Goal: Information Seeking & Learning: Learn about a topic

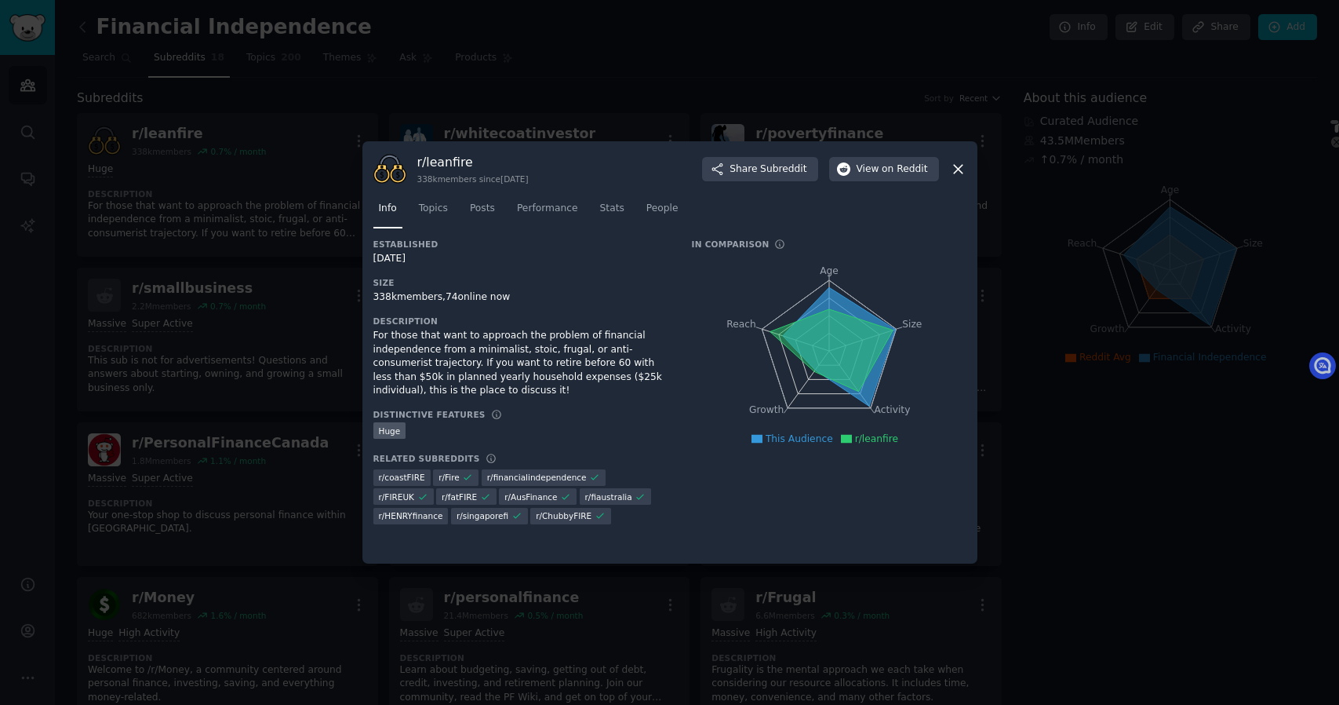
select select "en"
click at [871, 177] on button "View on Reddit" at bounding box center [884, 169] width 110 height 25
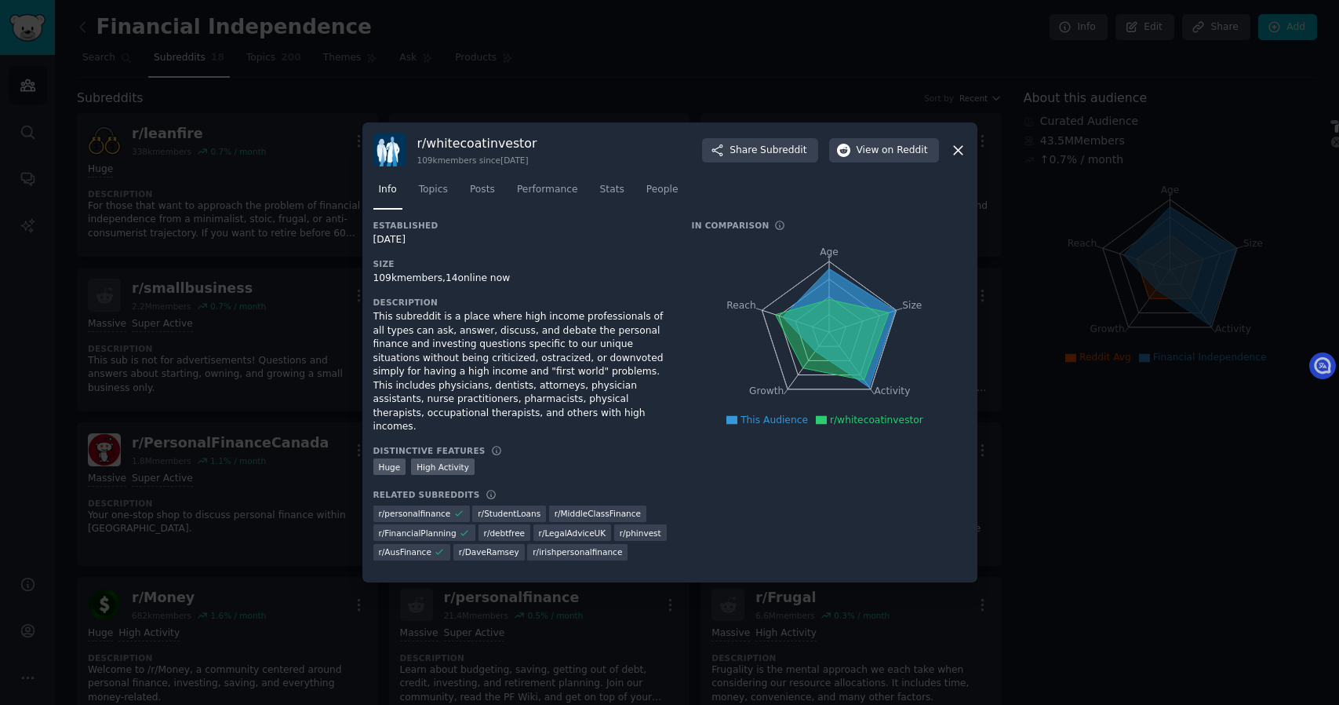
select select "en"
click at [894, 158] on span "on Reddit" at bounding box center [905, 151] width 46 height 14
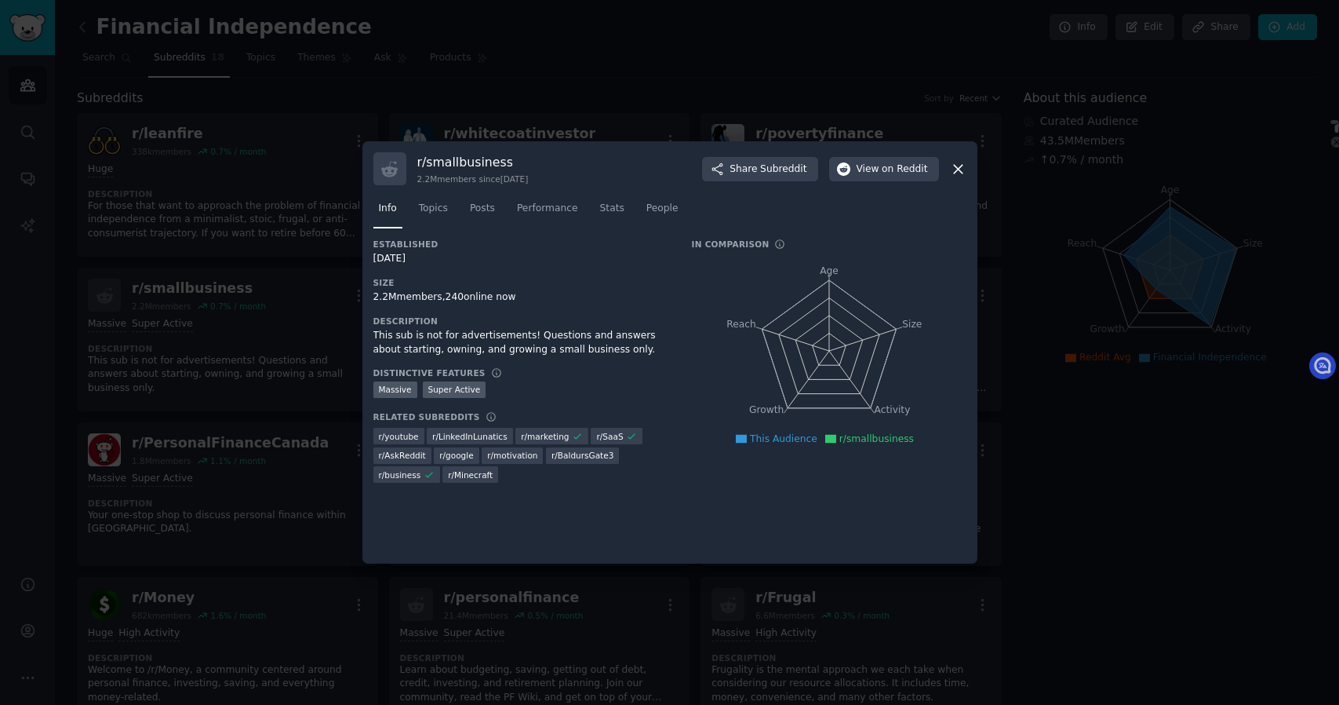
select select "en"
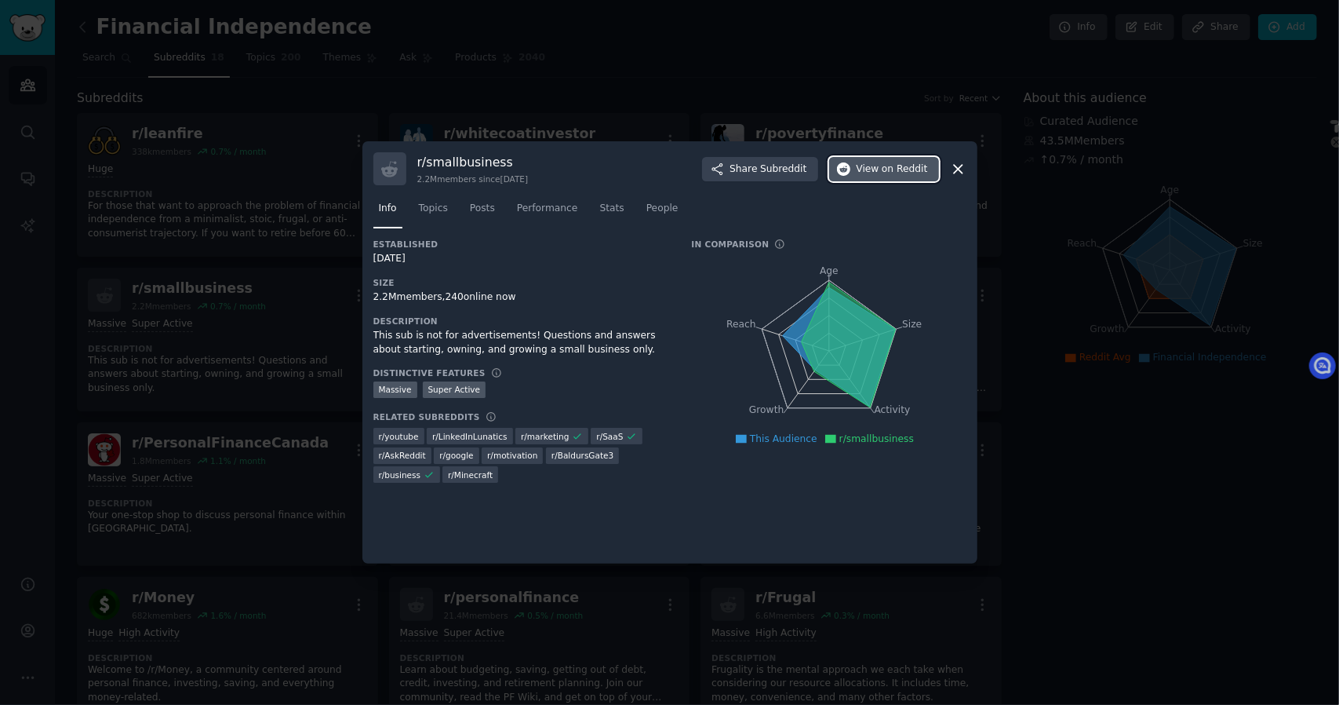
click at [890, 176] on button "View on Reddit" at bounding box center [884, 169] width 110 height 25
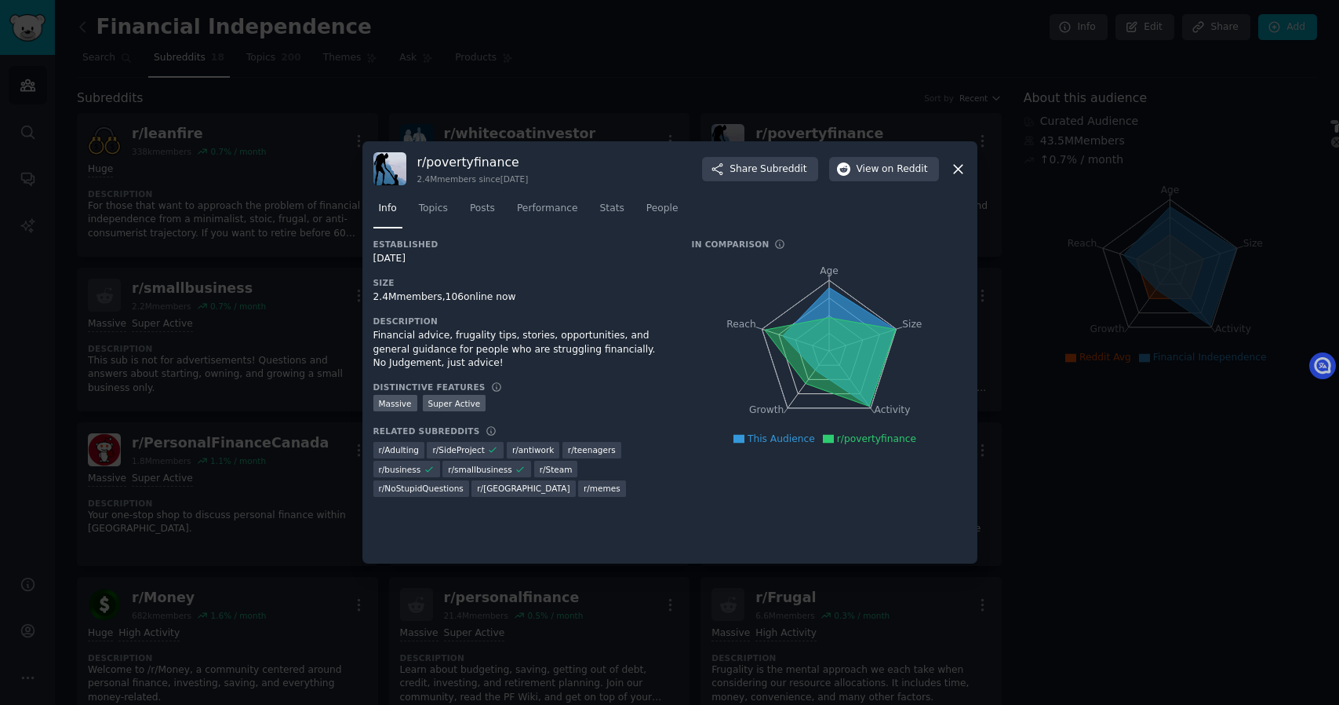
select select "en"
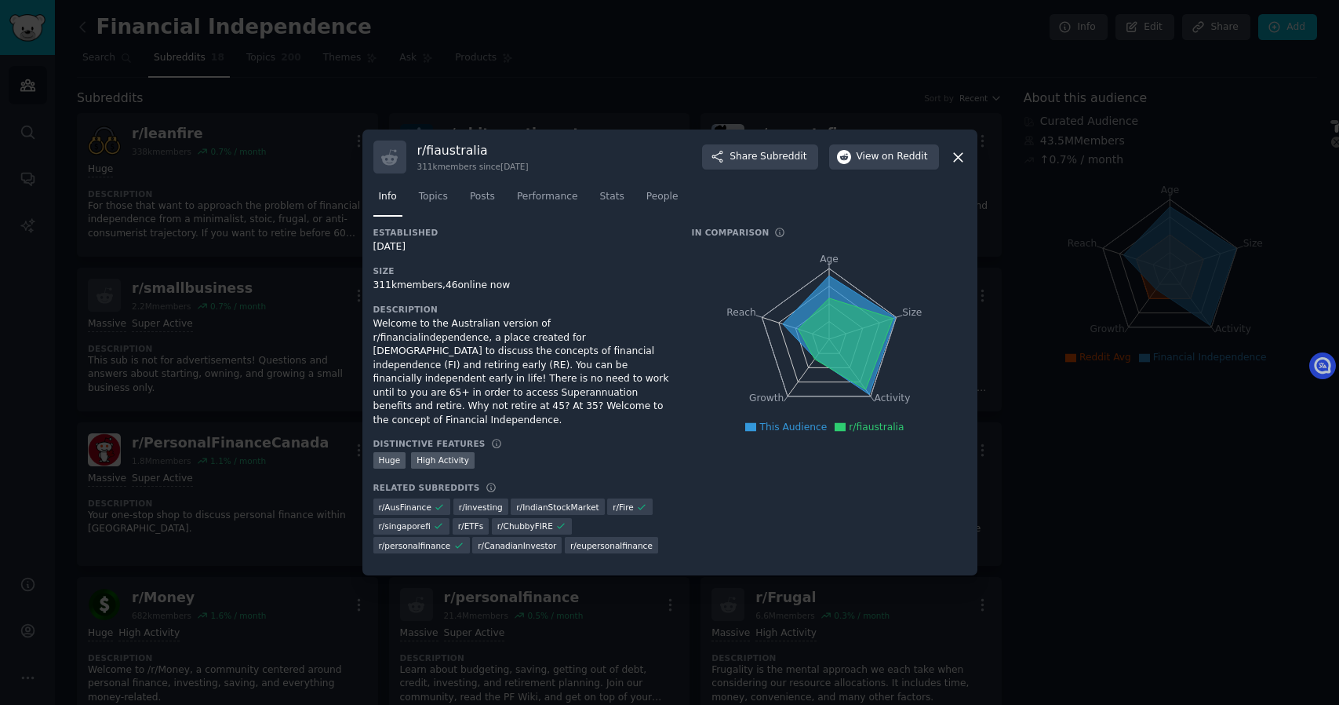
select select "en"
click at [898, 164] on span "on Reddit" at bounding box center [905, 157] width 46 height 14
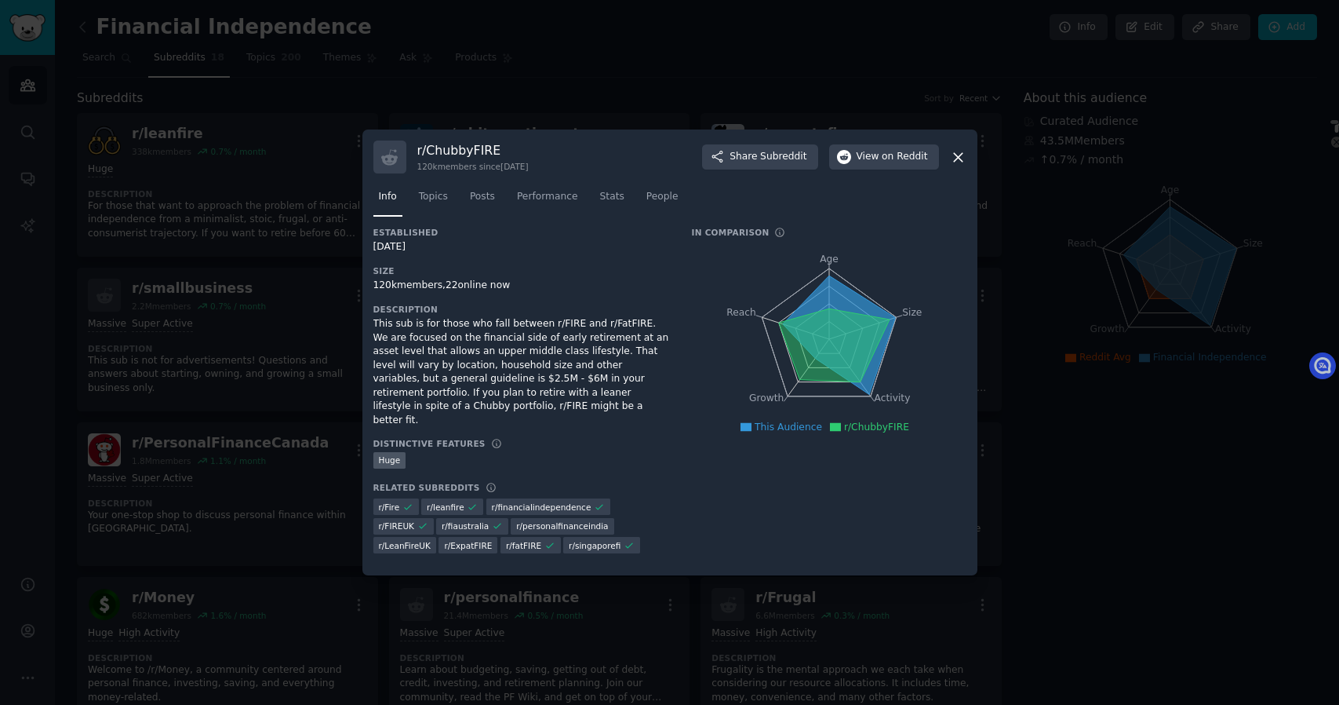
select select "en"
click at [897, 164] on span "on Reddit" at bounding box center [905, 157] width 46 height 14
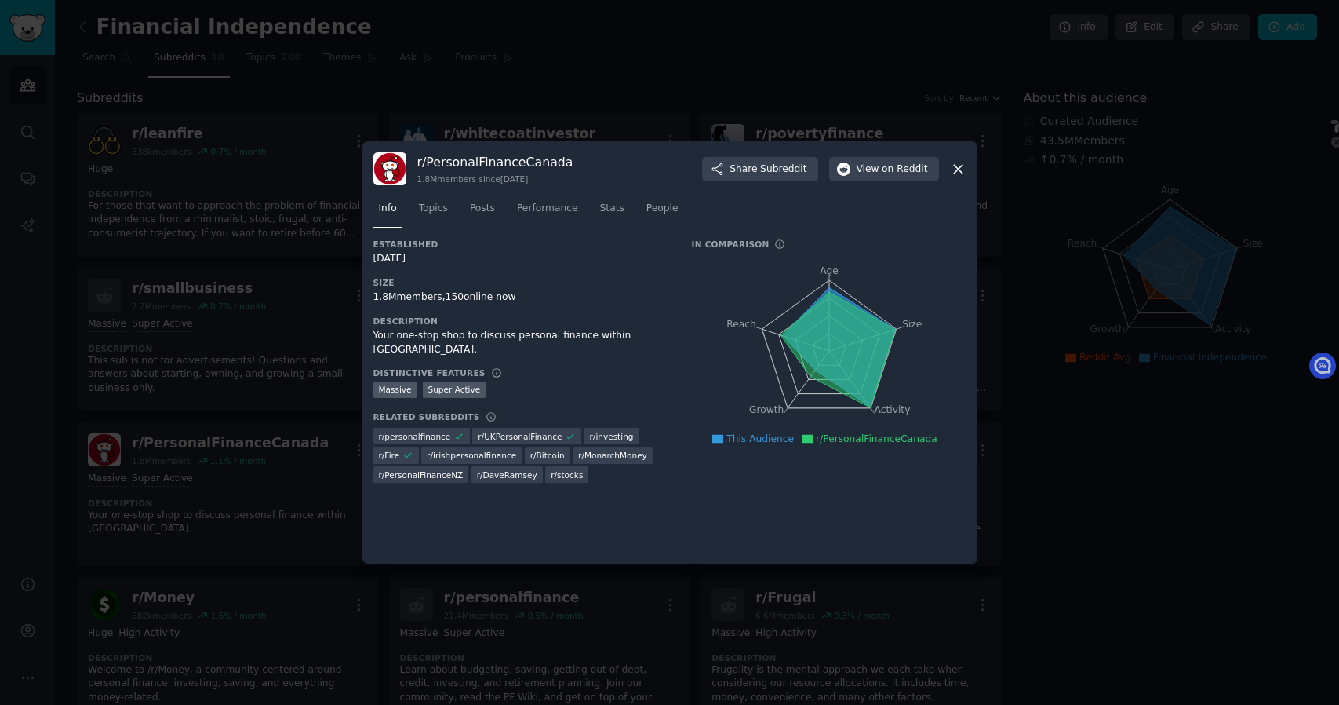
select select "en"
click at [902, 170] on span "on Reddit" at bounding box center [905, 169] width 46 height 14
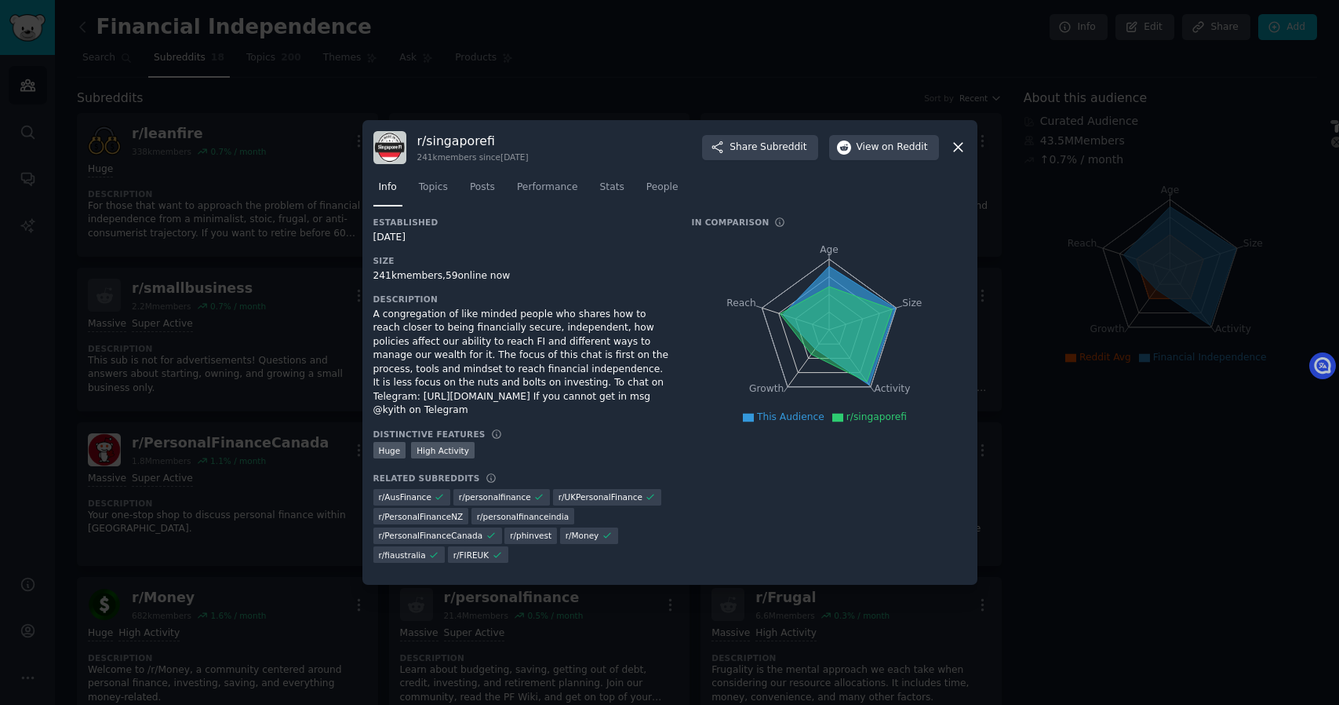
select select "en"
click at [488, 137] on h3 "r/ singaporefi" at bounding box center [472, 141] width 111 height 16
click at [842, 160] on div "r/ singaporefi 241k members since 02/20/2015 Share Subreddit View on Reddit" at bounding box center [669, 147] width 593 height 33
click at [856, 155] on button "View on Reddit" at bounding box center [884, 147] width 110 height 25
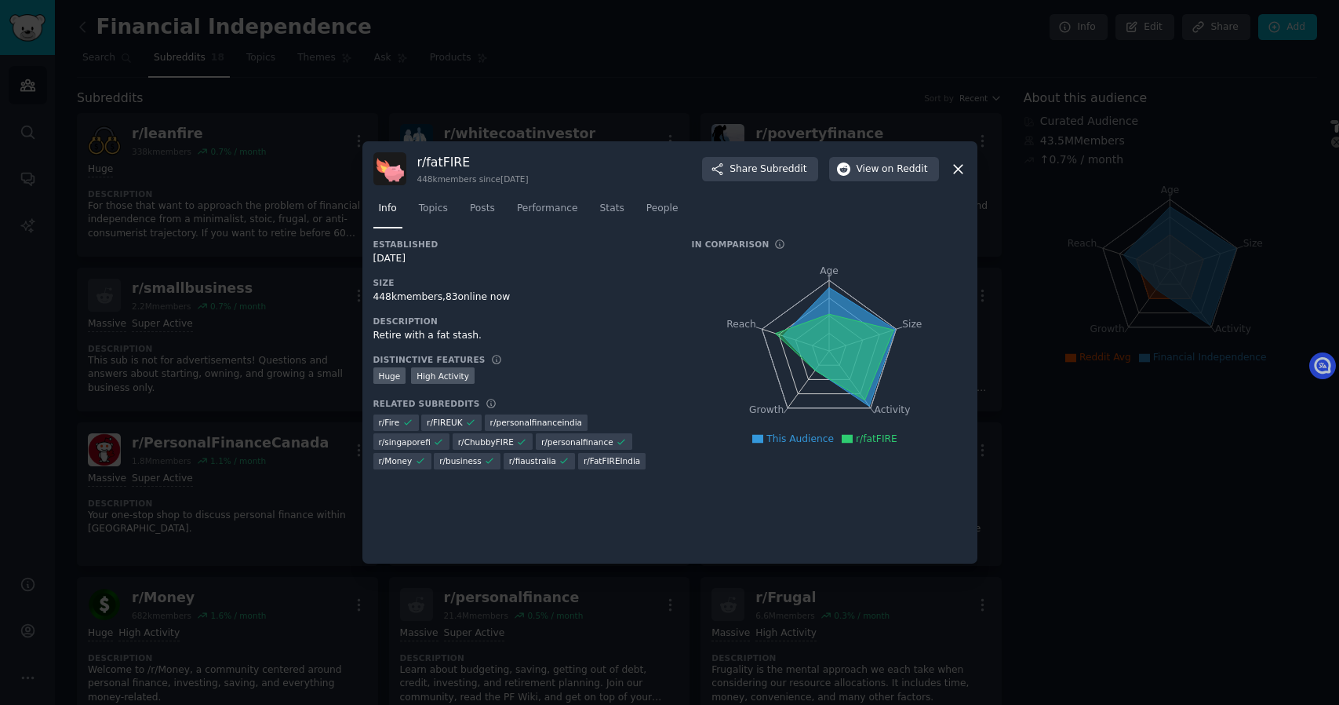
select select "en"
click at [907, 167] on span "on Reddit" at bounding box center [905, 169] width 46 height 14
